Goal: Transaction & Acquisition: Purchase product/service

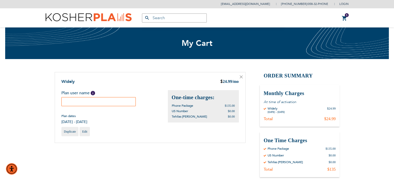
click at [106, 101] on input "text" at bounding box center [98, 101] width 75 height 9
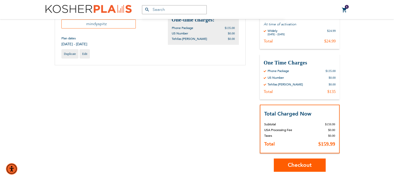
scroll to position [104, 0]
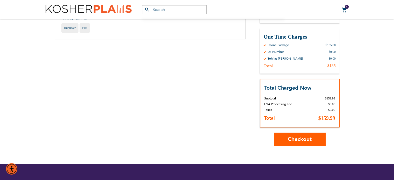
type input "mindyspitz"
click at [299, 140] on span "Checkout" at bounding box center [300, 139] width 24 height 8
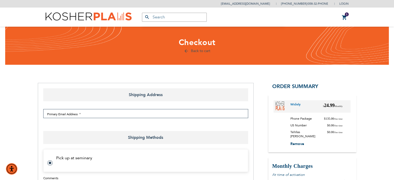
select select "US"
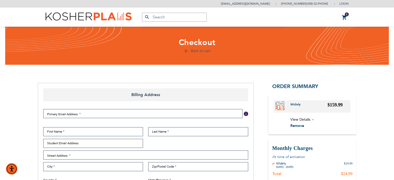
select select "US"
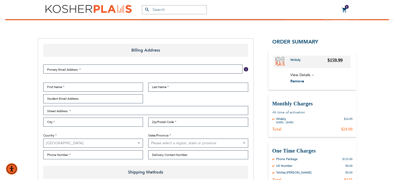
scroll to position [52, 0]
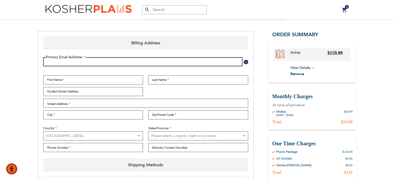
click at [90, 62] on input "Email Address" at bounding box center [142, 61] width 199 height 9
type input "[EMAIL_ADDRESS][DOMAIN_NAME]"
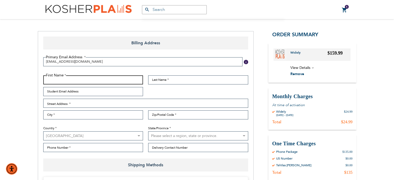
click at [87, 81] on input "First Name" at bounding box center [93, 79] width 100 height 9
type input "[PERSON_NAME]"
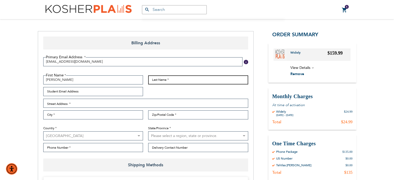
type input "Spitz"
type input "[EMAIL_ADDRESS][DOMAIN_NAME]"
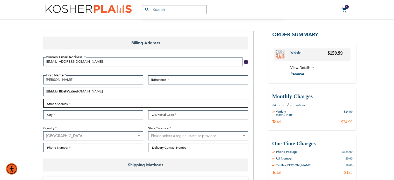
type input "[STREET_ADDRESS][PERSON_NAME]"
type input "MONSEY"
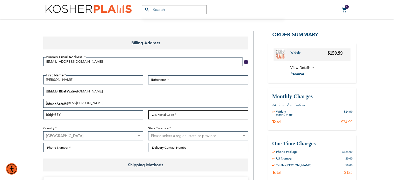
type input "10952"
select select "43"
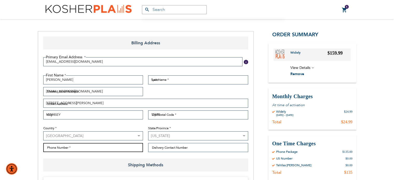
type input "8453565884"
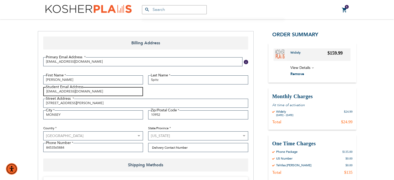
drag, startPoint x: 86, startPoint y: 90, endPoint x: 38, endPoint y: 91, distance: 47.6
type input "[EMAIL_ADDRESS][DOMAIN_NAME]"
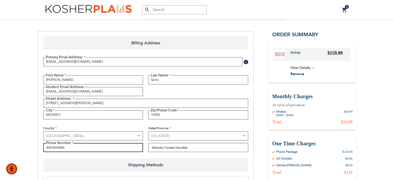
drag, startPoint x: 79, startPoint y: 148, endPoint x: 60, endPoint y: 151, distance: 19.6
click at [60, 151] on input "8453565884" at bounding box center [93, 147] width 100 height 9
type input "8454068030"
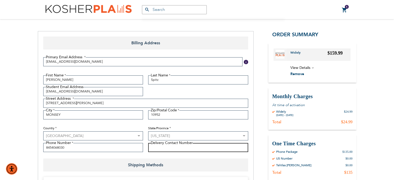
click at [161, 149] on input "Delivery Contact Number" at bounding box center [198, 147] width 100 height 9
type input "8454068030"
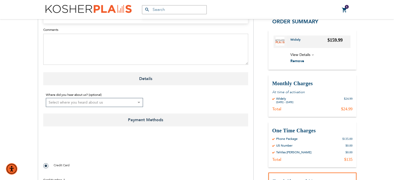
scroll to position [233, 0]
click at [139, 102] on select "Select where you heard about us Existing Customer Friend Other School/Group BP …" at bounding box center [94, 101] width 97 height 9
select select "4"
click at [46, 97] on select "Select where you heard about us Existing Customer Friend Other School/Group BP …" at bounding box center [94, 101] width 97 height 9
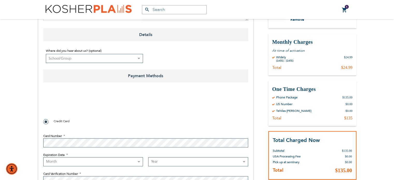
scroll to position [285, 0]
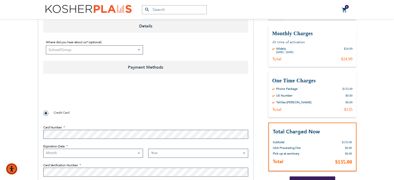
checkbox input "true"
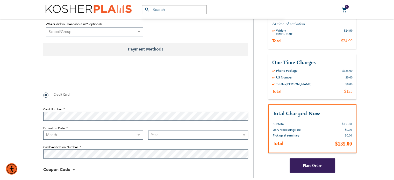
scroll to position [311, 0]
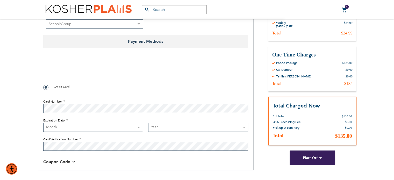
select select "9"
select select "2027"
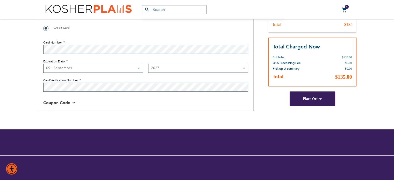
scroll to position [371, 0]
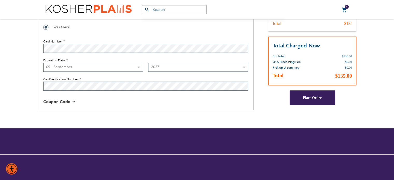
click at [309, 100] on button "Place Order" at bounding box center [312, 97] width 46 height 14
